Goal: Information Seeking & Learning: Learn about a topic

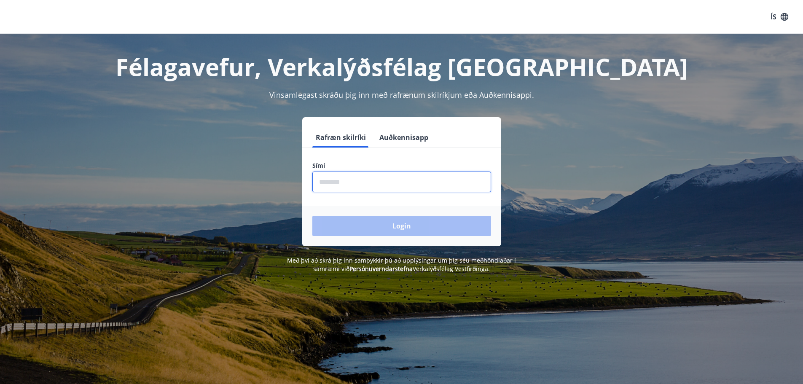
click at [328, 181] on input "phone" at bounding box center [401, 182] width 179 height 21
type input "********"
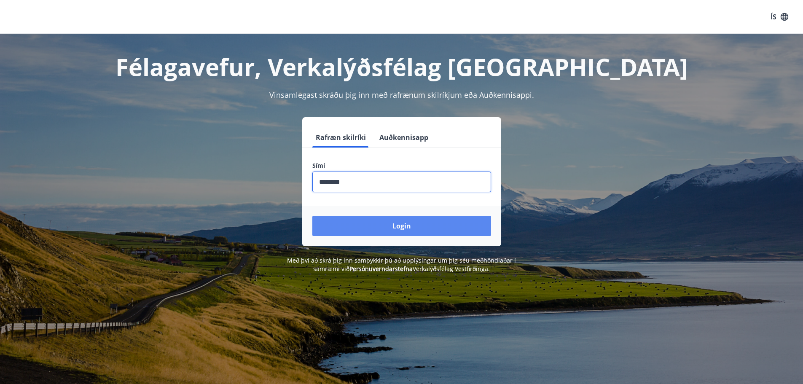
click at [387, 224] on button "Login" at bounding box center [401, 226] width 179 height 20
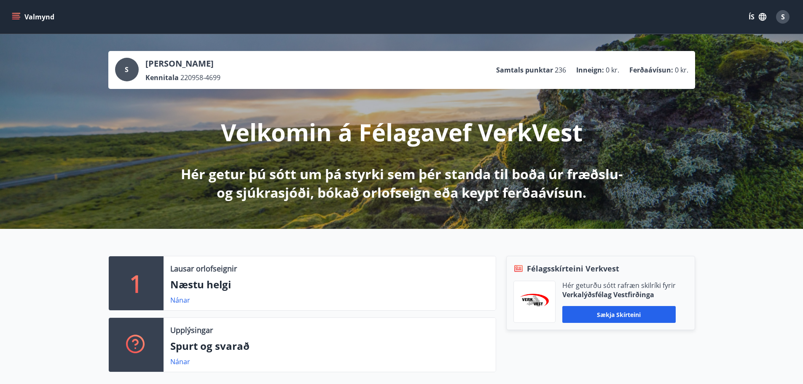
click at [14, 16] on icon "menu" at bounding box center [16, 17] width 8 height 8
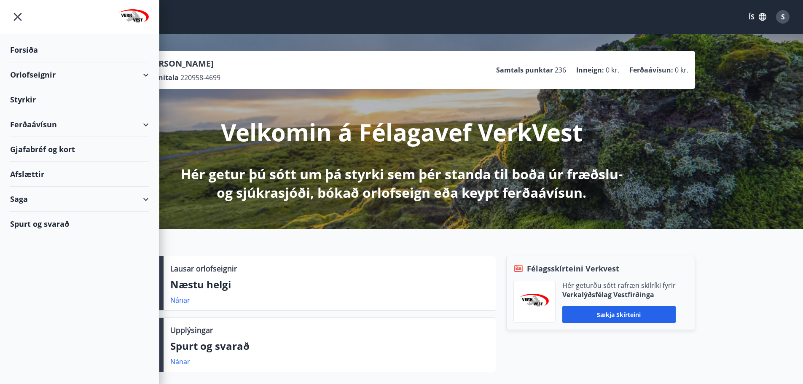
click at [143, 125] on div "Ferðaávísun" at bounding box center [79, 124] width 139 height 25
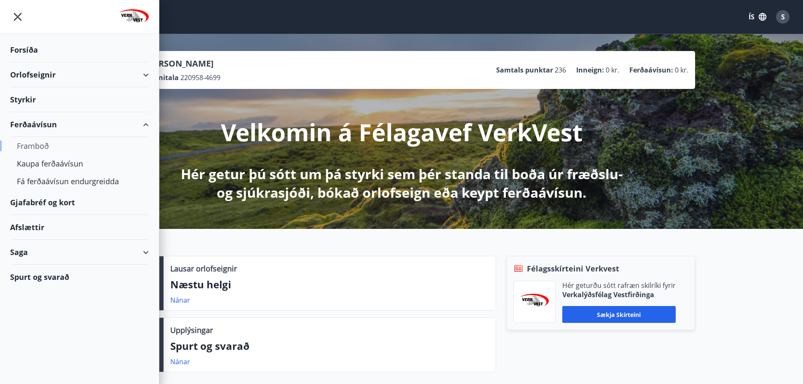
click at [33, 146] on div "Framboð" at bounding box center [79, 146] width 125 height 18
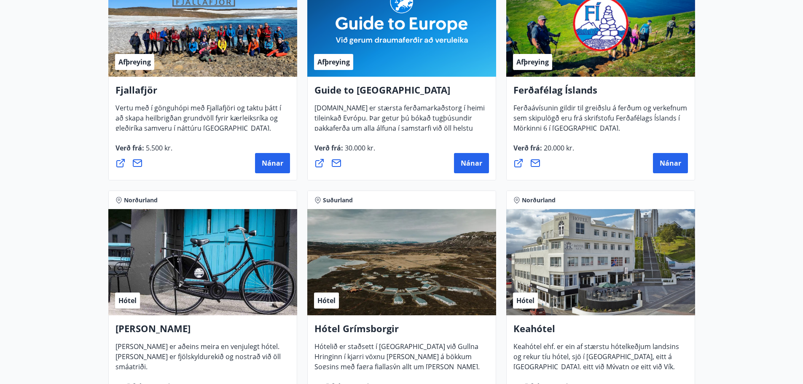
scroll to position [42, 0]
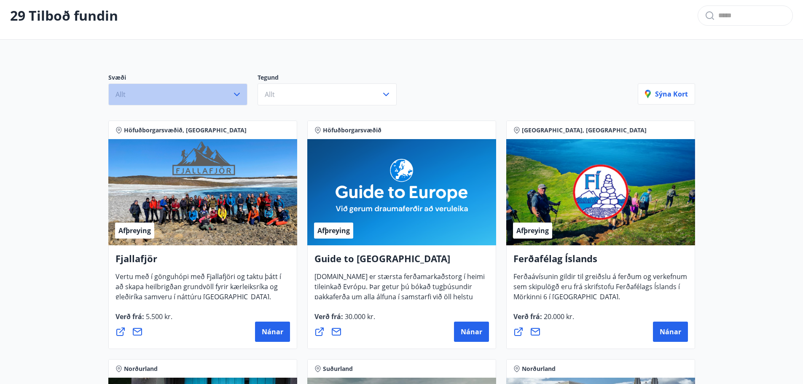
click at [237, 94] on icon "button" at bounding box center [237, 94] width 10 height 10
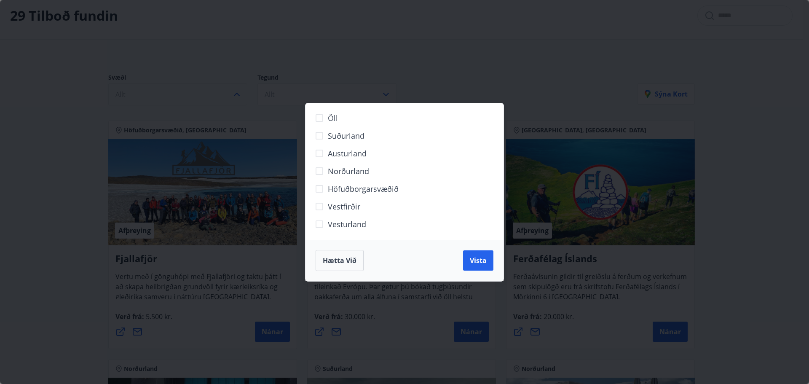
click at [543, 127] on div "Öll Suðurland Austurland Norðurland Höfuðborgarsvæðið Vestfirðir Vesturland Hæt…" at bounding box center [404, 192] width 809 height 384
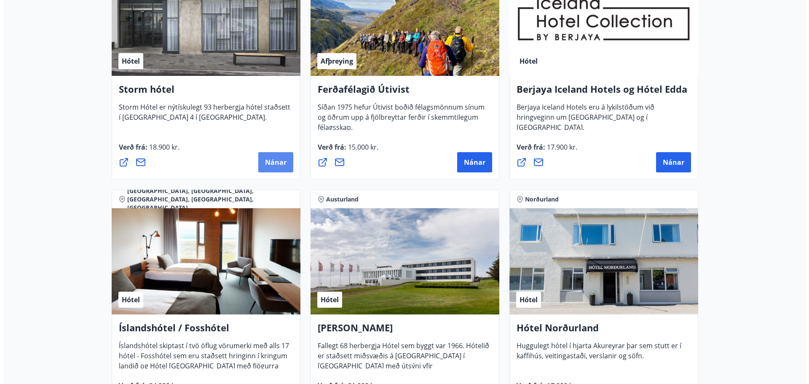
scroll to position [1012, 0]
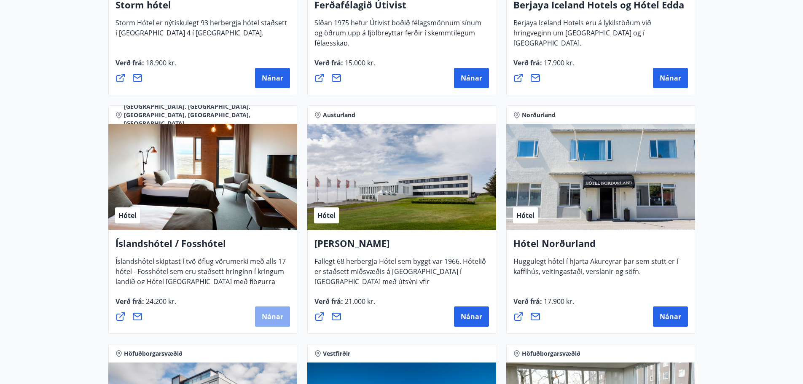
click at [270, 316] on span "Nánar" at bounding box center [273, 316] width 22 height 9
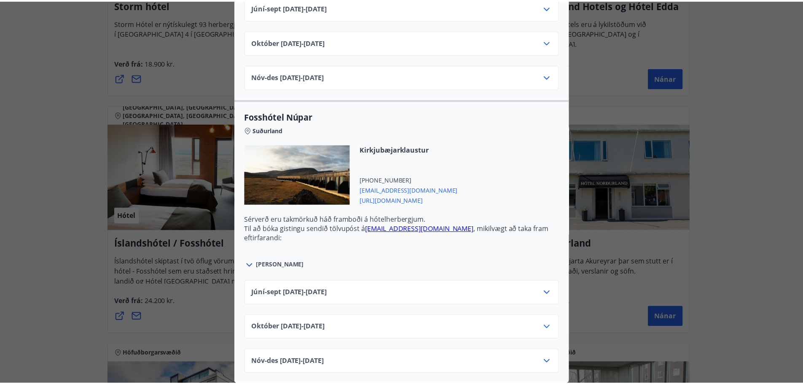
scroll to position [0, 0]
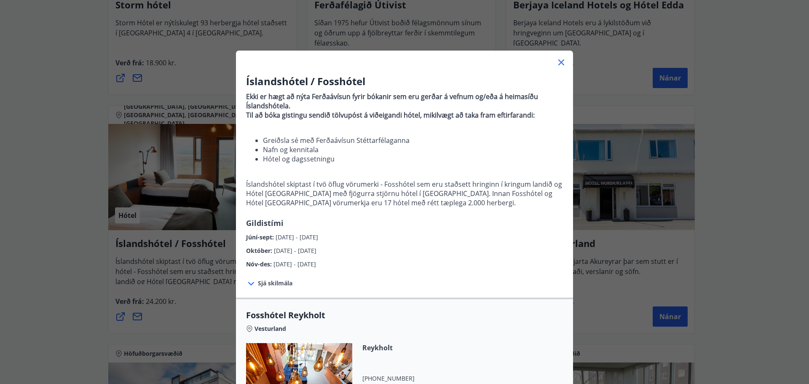
click at [43, 137] on div "Íslandshótel / Fosshótel Ekki er hægt að nýta Ferðaávísun fyrir bókanir sem eru…" at bounding box center [404, 192] width 809 height 384
click at [561, 62] on icon at bounding box center [562, 62] width 10 height 10
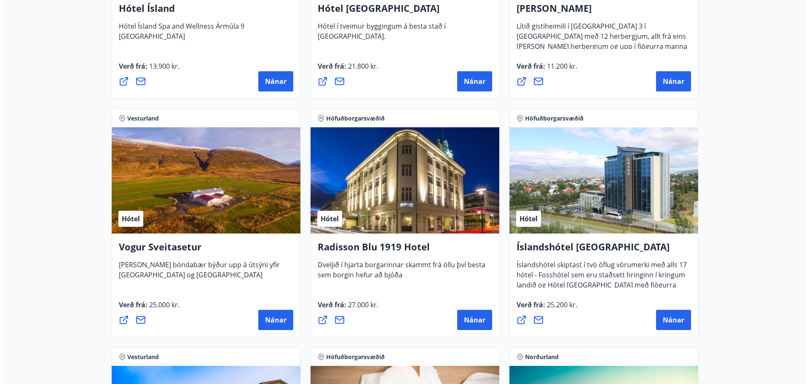
scroll to position [1518, 0]
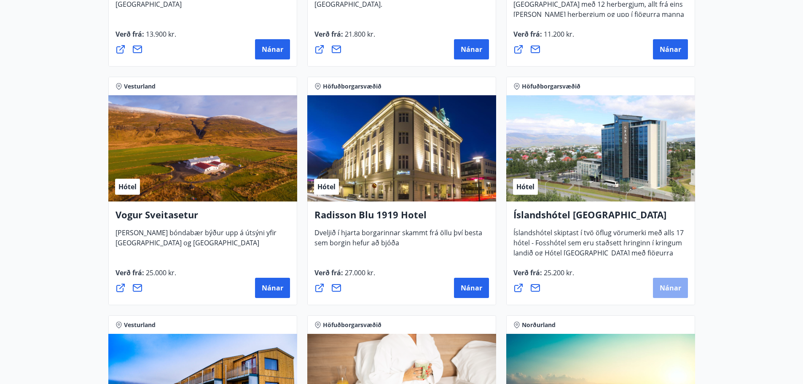
click at [675, 286] on span "Nánar" at bounding box center [671, 287] width 22 height 9
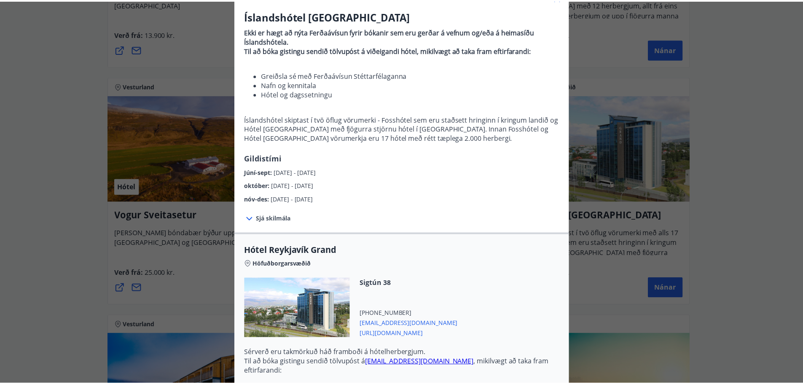
scroll to position [0, 0]
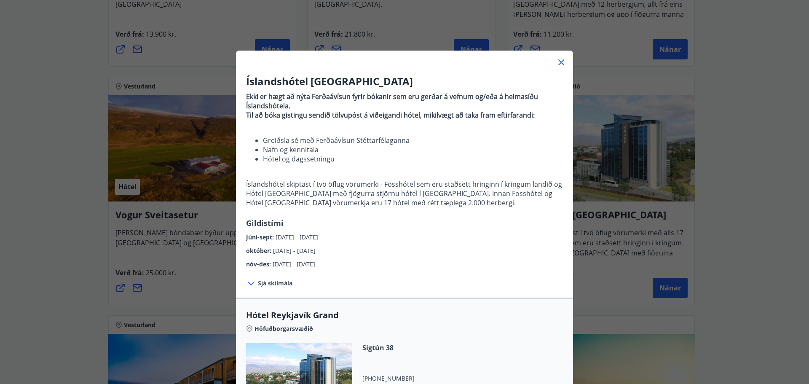
click at [557, 60] on icon at bounding box center [562, 62] width 10 height 10
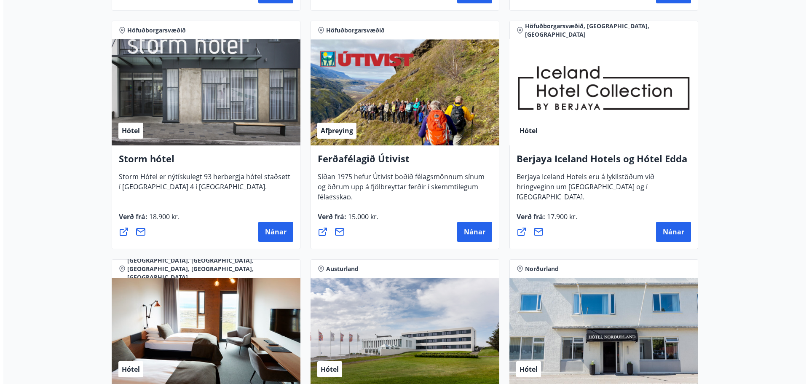
scroll to position [843, 0]
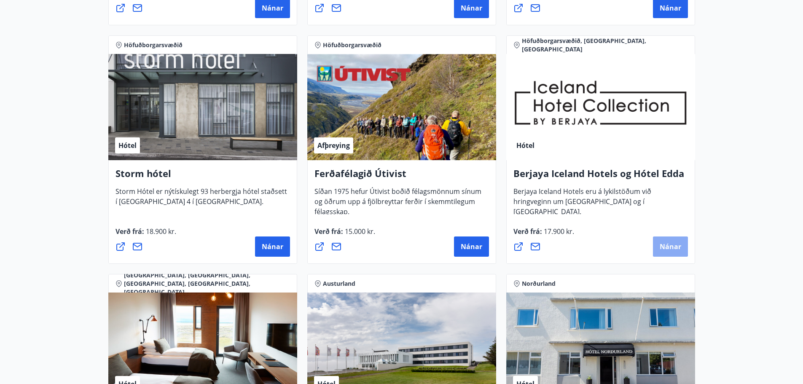
click at [667, 246] on span "Nánar" at bounding box center [671, 246] width 22 height 9
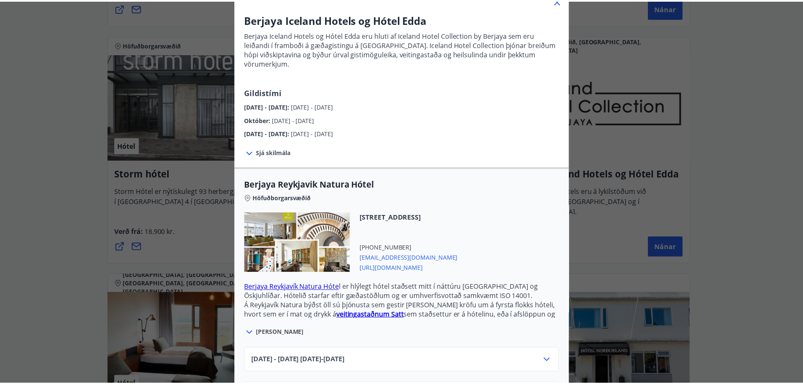
scroll to position [0, 0]
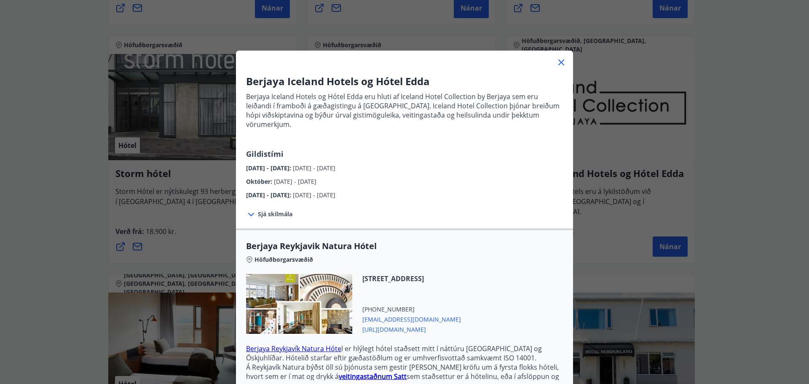
click at [561, 59] on icon at bounding box center [562, 62] width 10 height 10
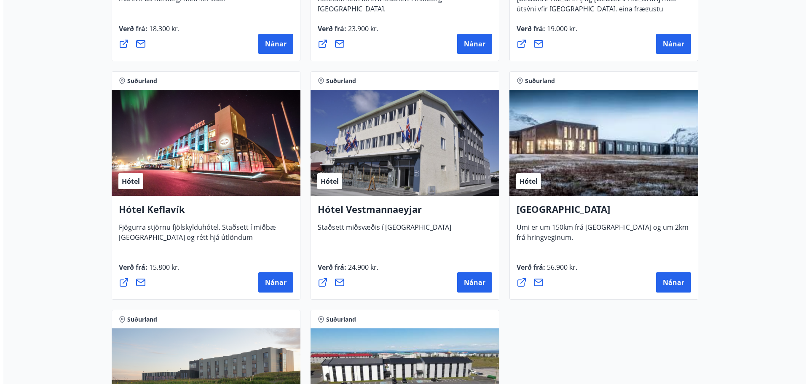
scroll to position [1982, 0]
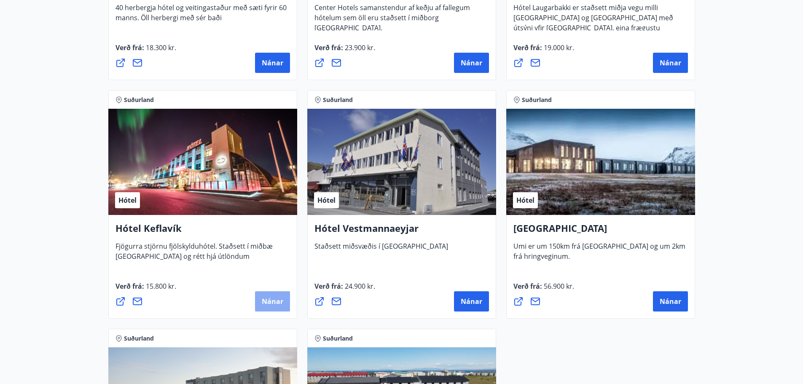
click at [279, 301] on span "Nánar" at bounding box center [273, 301] width 22 height 9
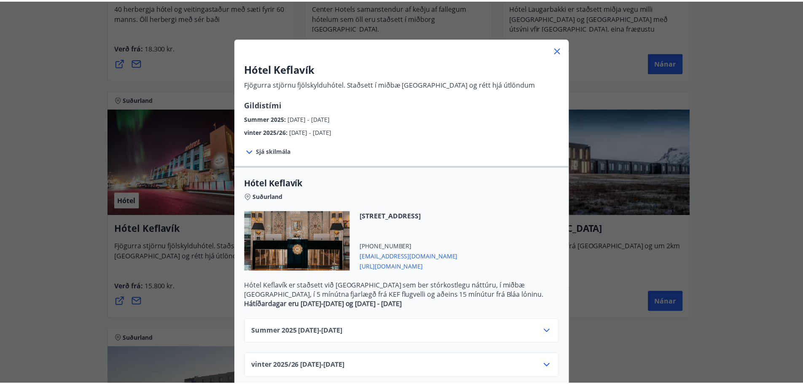
scroll to position [0, 0]
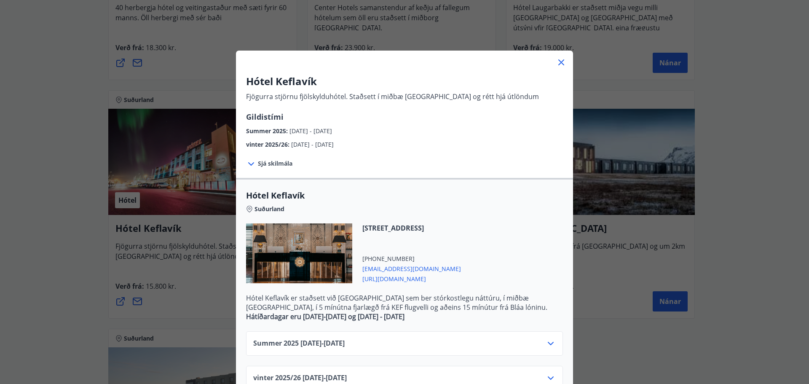
click at [560, 59] on icon at bounding box center [562, 62] width 10 height 10
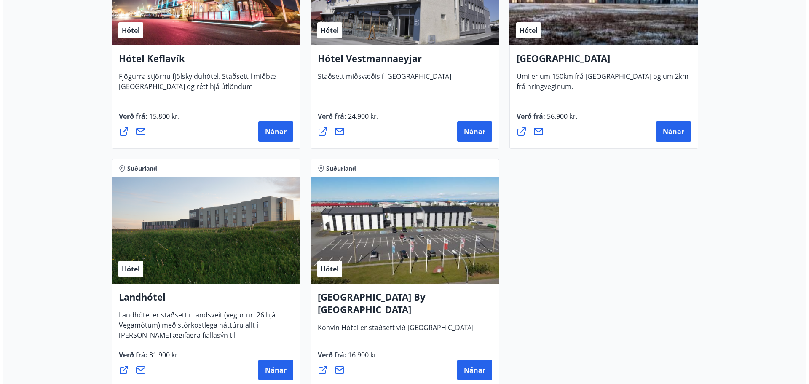
scroll to position [2192, 0]
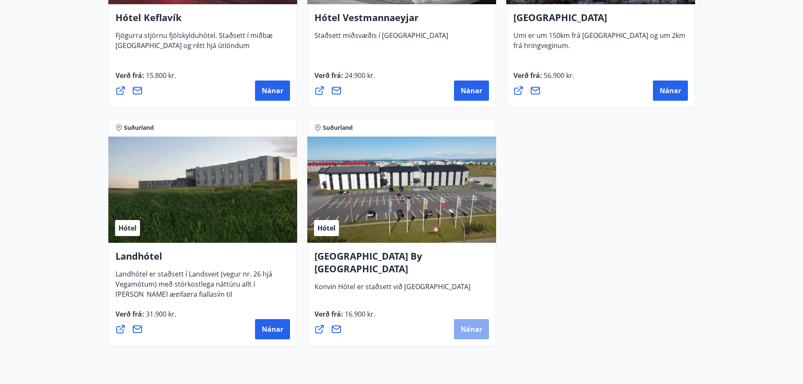
click at [470, 329] on span "Nánar" at bounding box center [472, 329] width 22 height 9
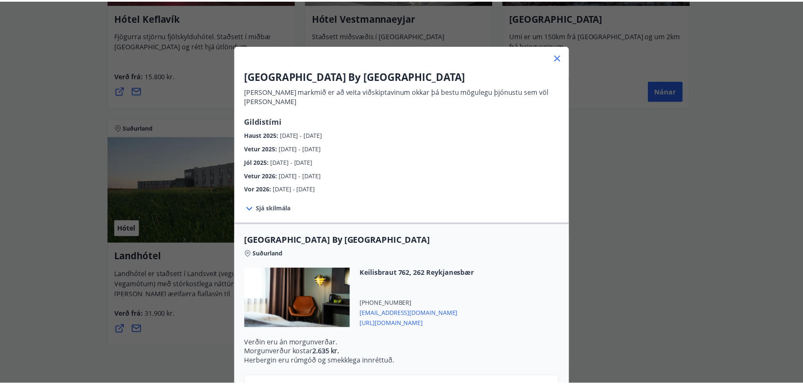
scroll to position [0, 0]
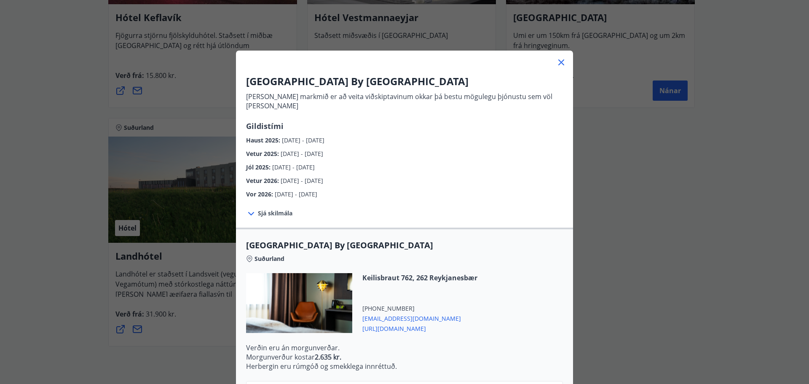
click at [560, 61] on icon at bounding box center [562, 62] width 6 height 6
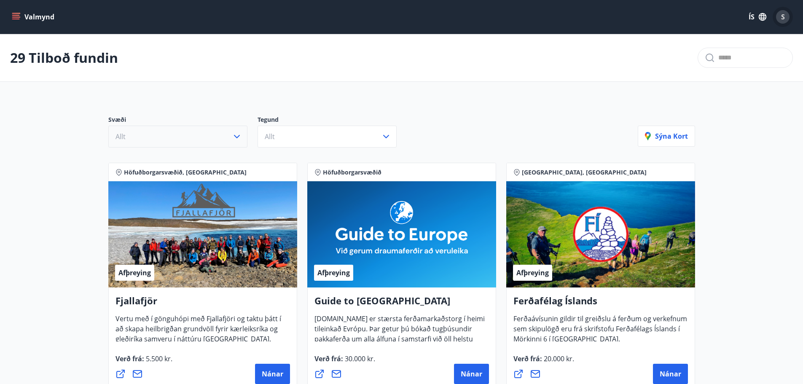
click at [783, 21] on span "S" at bounding box center [783, 16] width 4 height 9
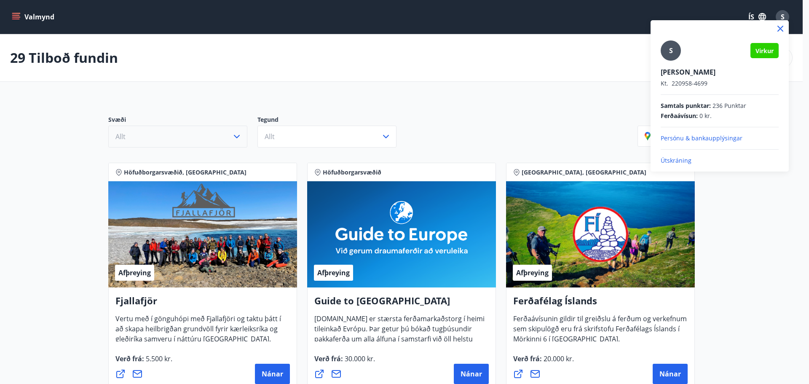
click at [675, 159] on p "Útskráning" at bounding box center [720, 160] width 118 height 8
